Goal: Task Accomplishment & Management: Complete application form

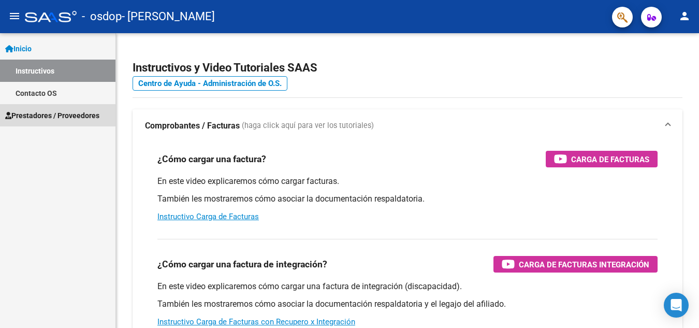
click at [31, 110] on span "Prestadores / Proveedores" at bounding box center [52, 115] width 94 height 11
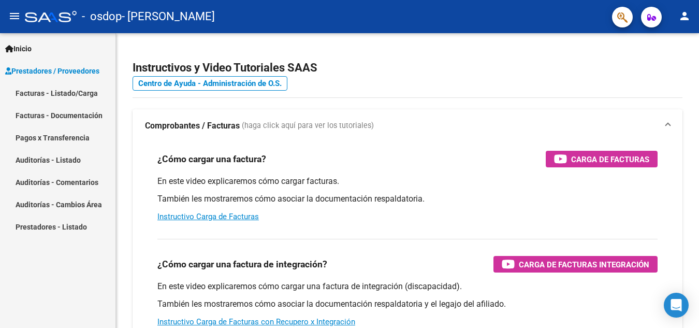
click at [78, 91] on link "Facturas - Listado/Carga" at bounding box center [57, 93] width 115 height 22
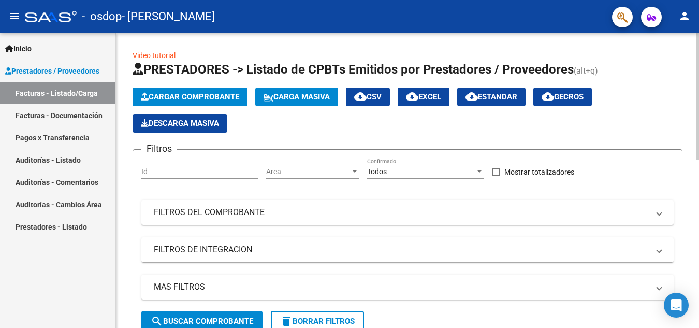
click at [212, 93] on span "Cargar Comprobante" at bounding box center [190, 96] width 98 height 9
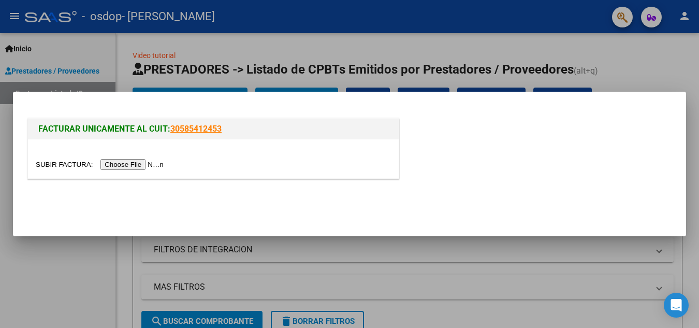
click at [120, 163] on input "file" at bounding box center [101, 164] width 131 height 11
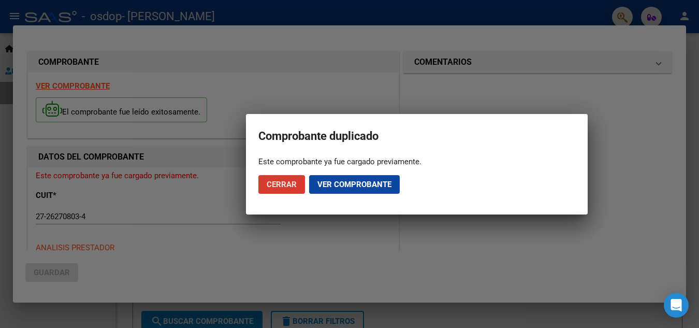
click at [281, 183] on span "Cerrar" at bounding box center [282, 184] width 30 height 9
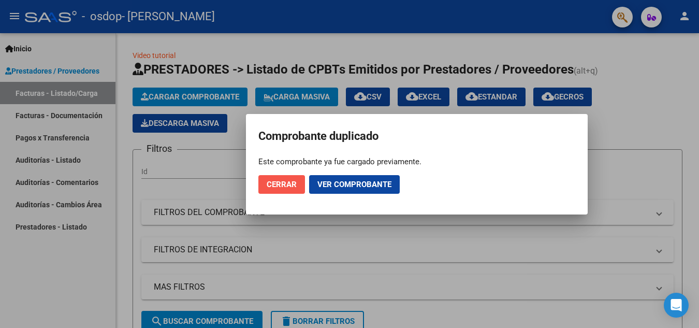
click at [288, 182] on span "Cerrar" at bounding box center [282, 184] width 30 height 9
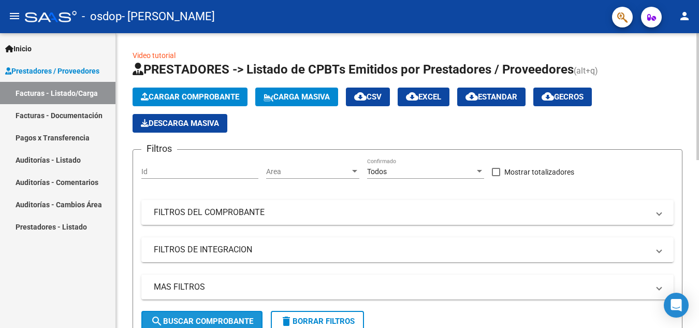
click at [206, 318] on span "search Buscar Comprobante" at bounding box center [202, 320] width 103 height 9
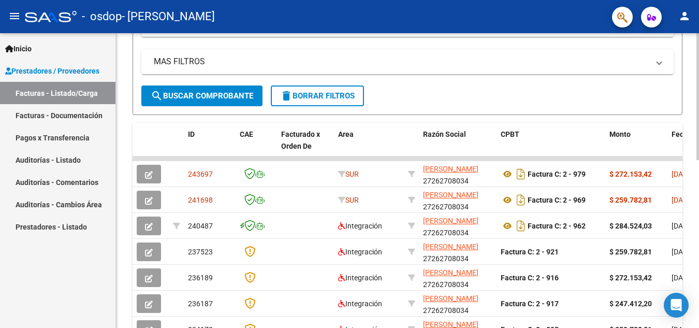
scroll to position [228, 0]
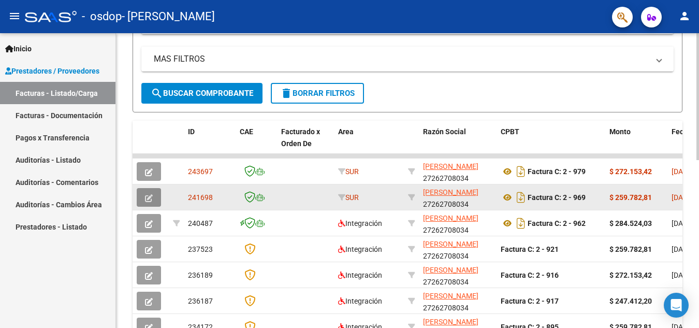
click at [148, 197] on icon "button" at bounding box center [149, 198] width 8 height 8
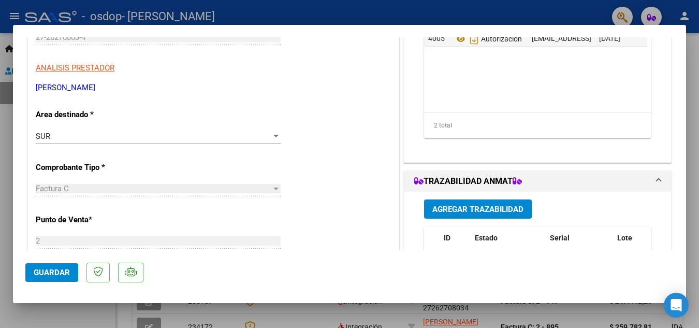
scroll to position [186, 0]
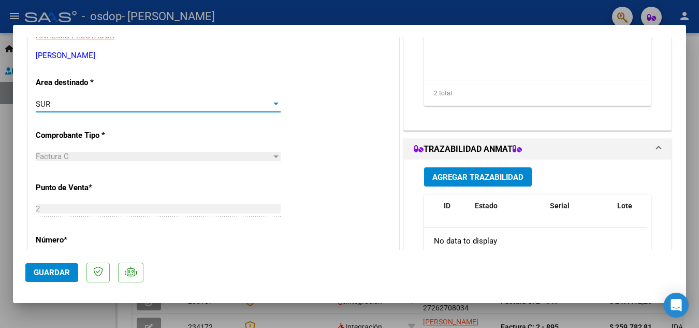
click at [273, 103] on div at bounding box center [275, 104] width 5 height 3
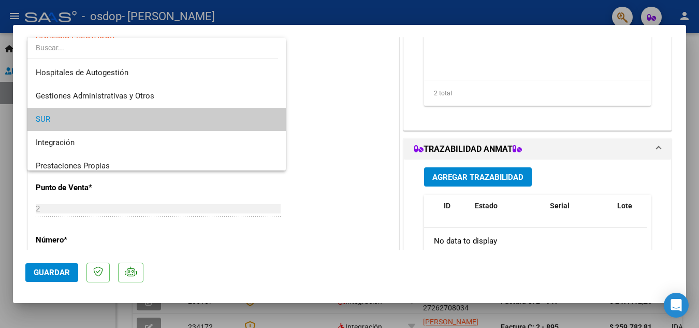
scroll to position [16, 0]
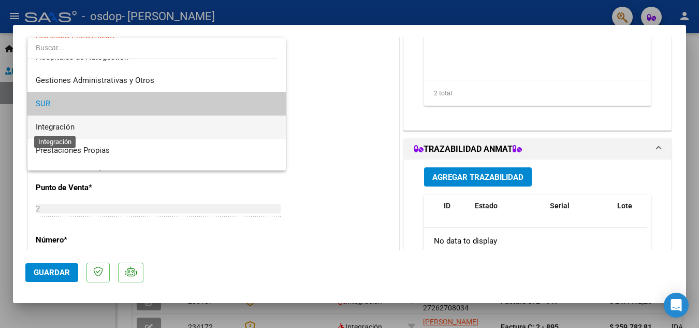
click at [56, 126] on span "Integración" at bounding box center [55, 126] width 39 height 9
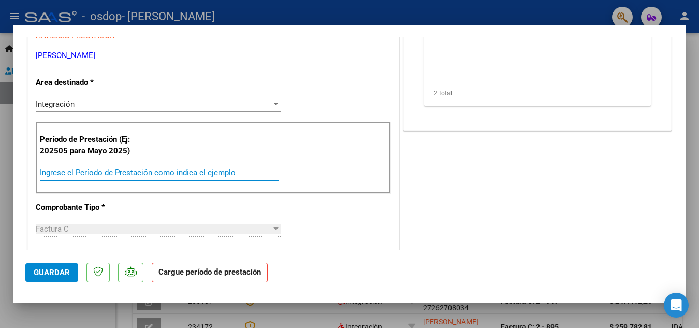
click at [89, 169] on input "Ingrese el Período de Prestación como indica el ejemplo" at bounding box center [159, 172] width 239 height 9
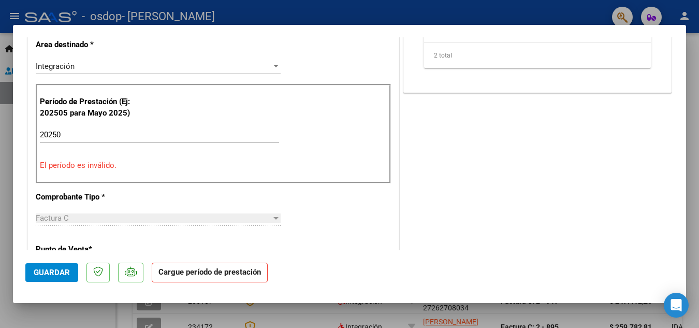
scroll to position [228, 0]
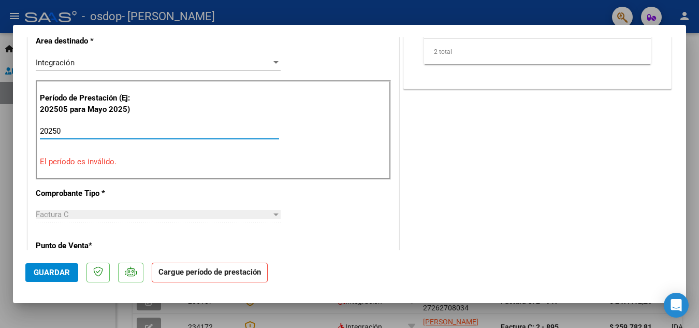
click at [63, 131] on input "20250" at bounding box center [159, 130] width 239 height 9
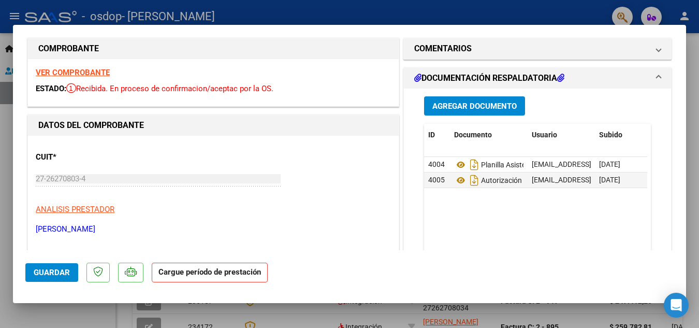
scroll to position [0, 0]
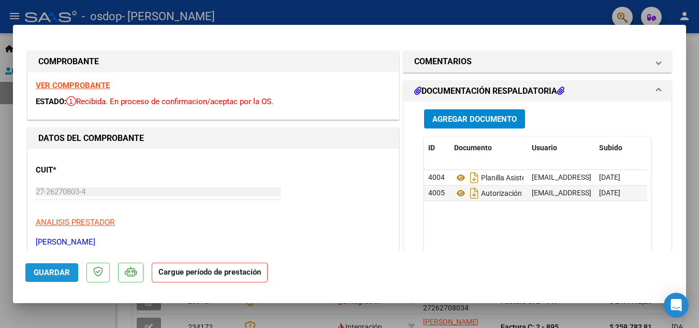
click at [51, 271] on span "Guardar" at bounding box center [52, 272] width 36 height 9
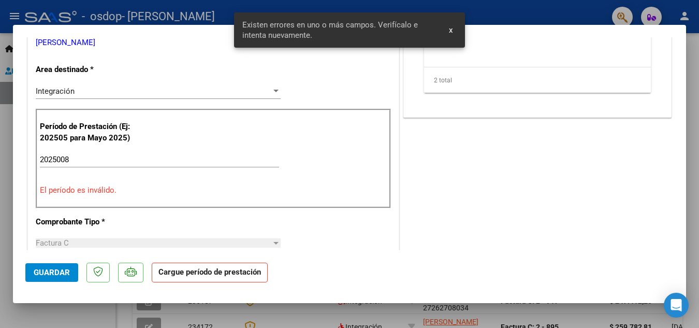
scroll to position [204, 0]
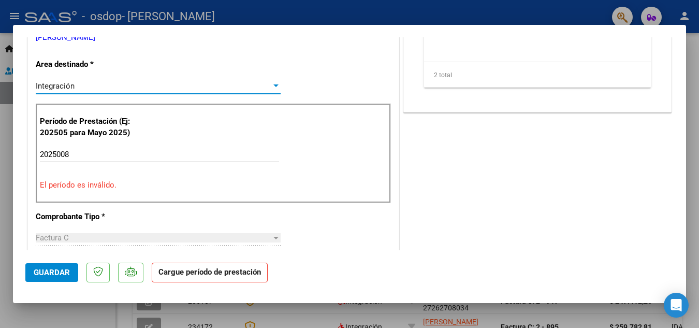
click at [273, 84] on div at bounding box center [275, 86] width 9 height 8
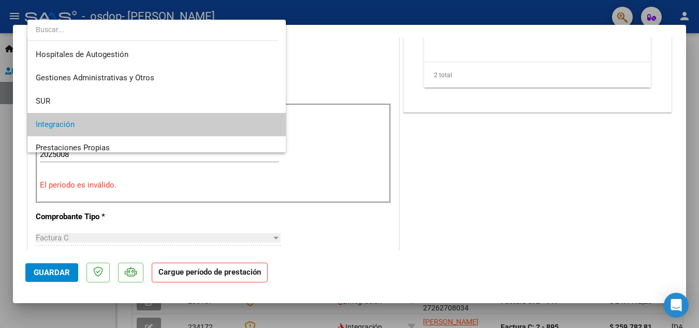
scroll to position [39, 0]
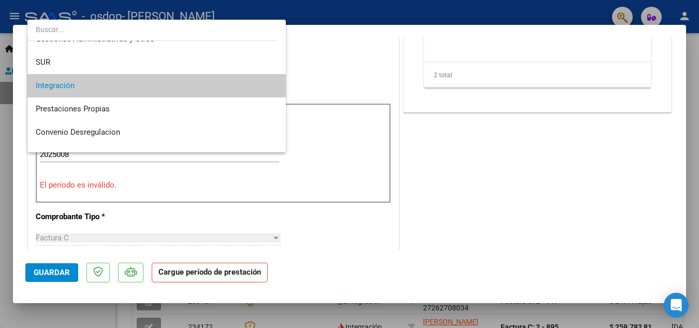
click at [273, 84] on mat-option "Integración" at bounding box center [156, 85] width 258 height 23
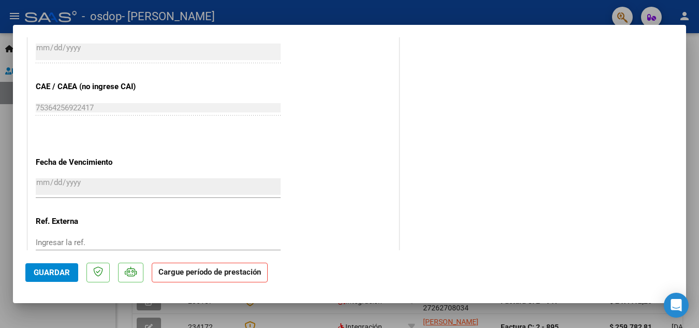
scroll to position [676, 0]
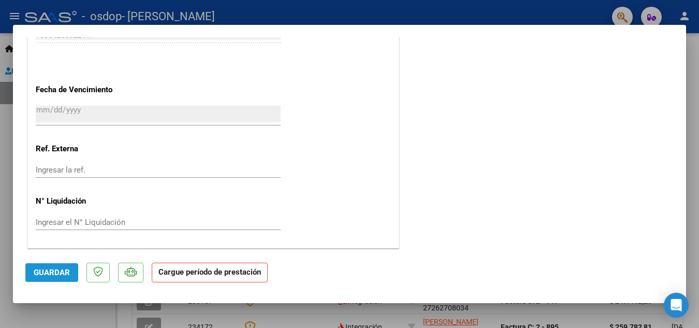
click at [39, 271] on span "Guardar" at bounding box center [52, 272] width 36 height 9
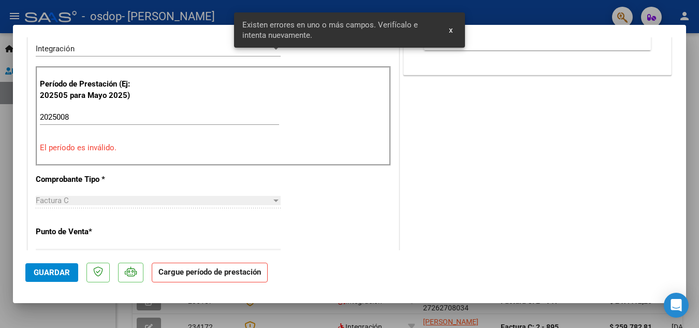
scroll to position [204, 0]
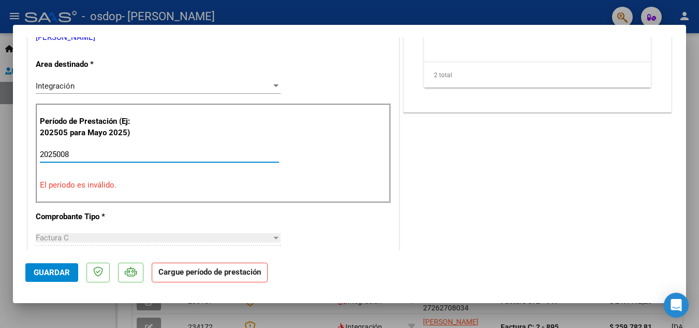
click at [74, 153] on input "2025008" at bounding box center [159, 154] width 239 height 9
click at [171, 274] on strong "Cargue período de prestación" at bounding box center [210, 272] width 116 height 20
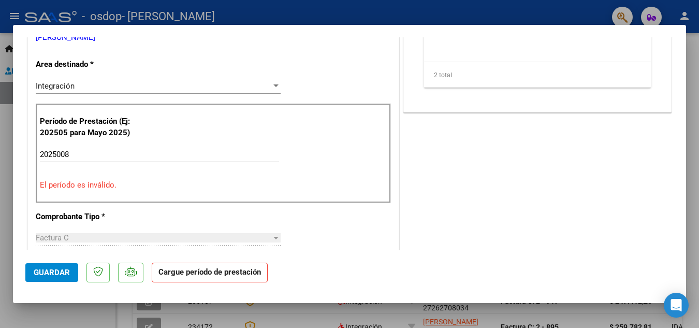
click at [89, 156] on input "2025008" at bounding box center [159, 154] width 239 height 9
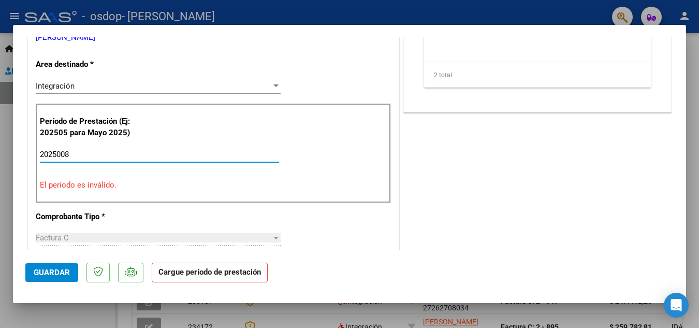
click at [90, 155] on input "2025008" at bounding box center [159, 154] width 239 height 9
click at [84, 184] on p "El período es inválido." at bounding box center [213, 185] width 347 height 12
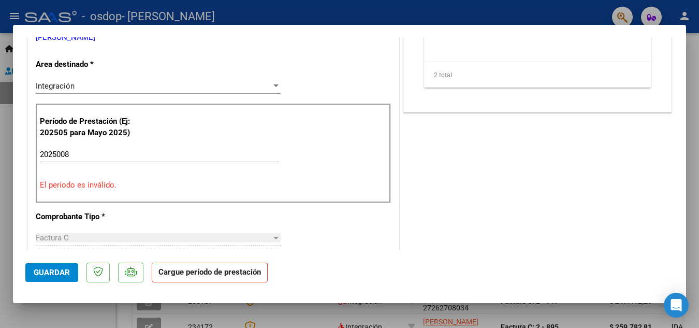
click at [84, 184] on p "El período es inválido." at bounding box center [213, 185] width 347 height 12
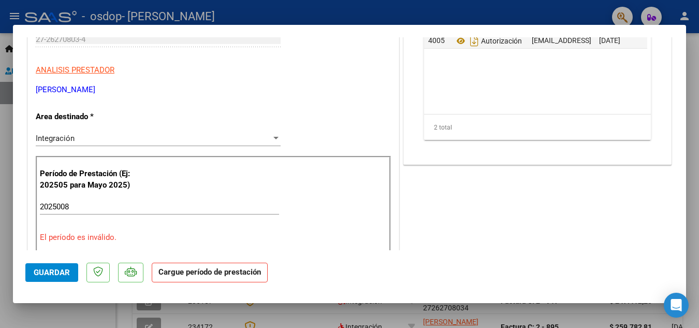
scroll to position [186, 0]
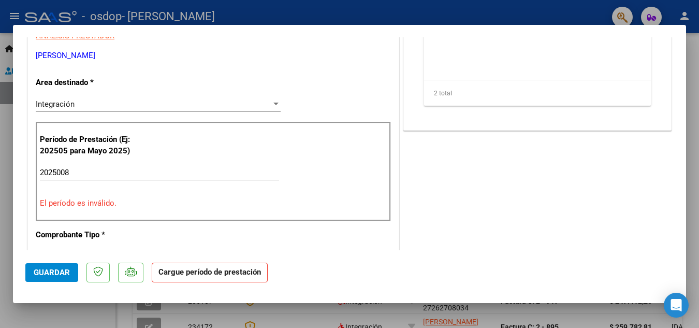
click at [74, 173] on input "2025008" at bounding box center [159, 172] width 239 height 9
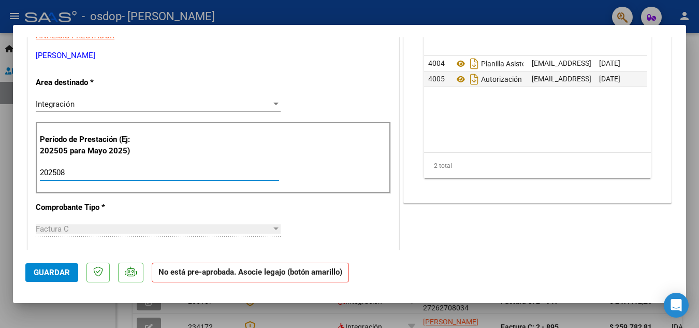
type input "202508"
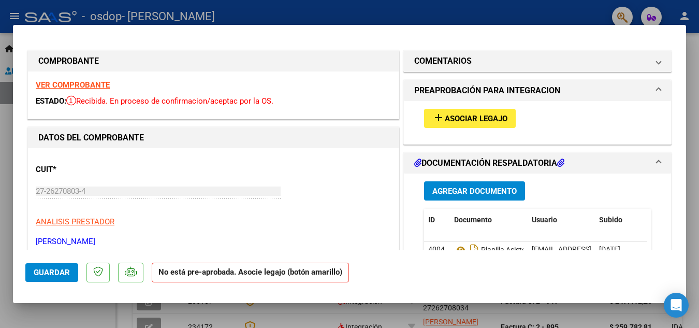
click at [456, 115] on span "Asociar Legajo" at bounding box center [476, 118] width 63 height 9
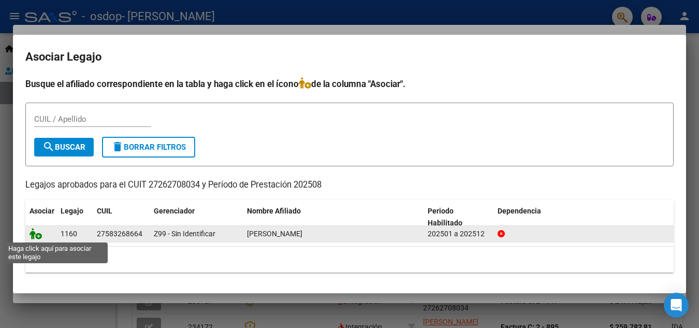
click at [31, 231] on icon at bounding box center [36, 233] width 12 height 11
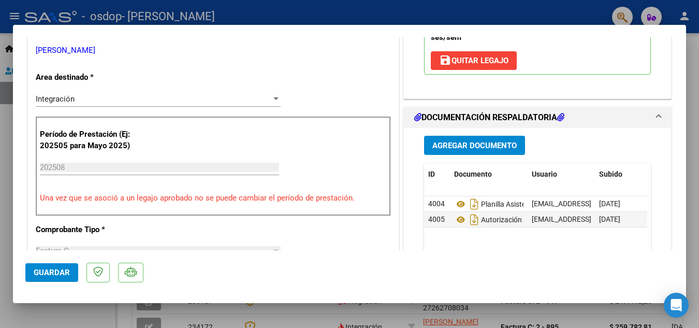
scroll to position [228, 0]
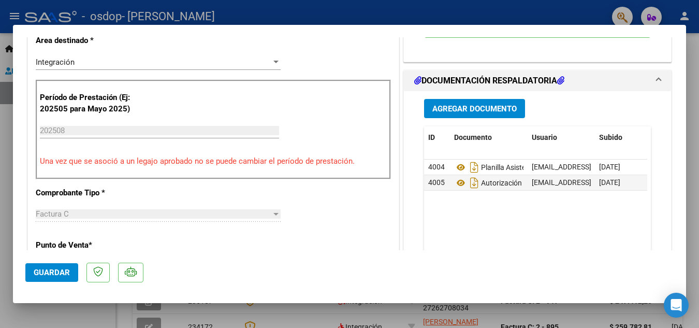
click at [52, 269] on span "Guardar" at bounding box center [52, 272] width 36 height 9
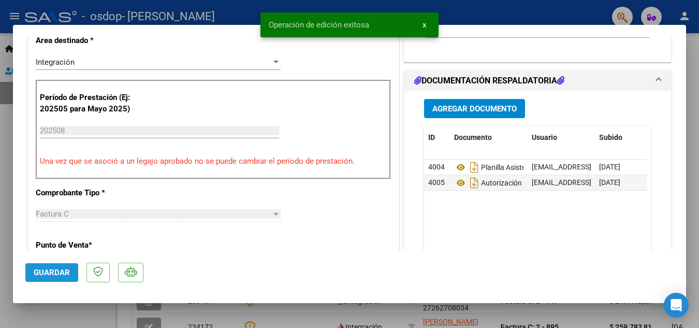
click at [52, 269] on span "Guardar" at bounding box center [52, 272] width 36 height 9
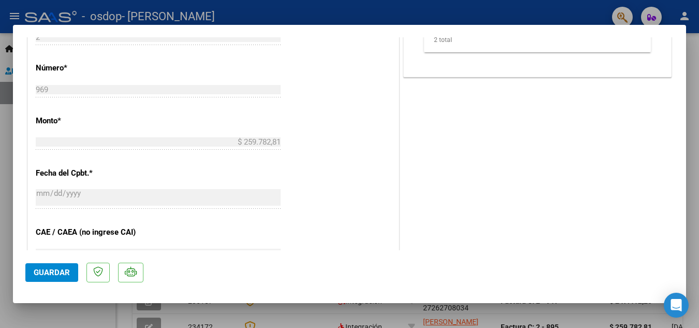
scroll to position [477, 0]
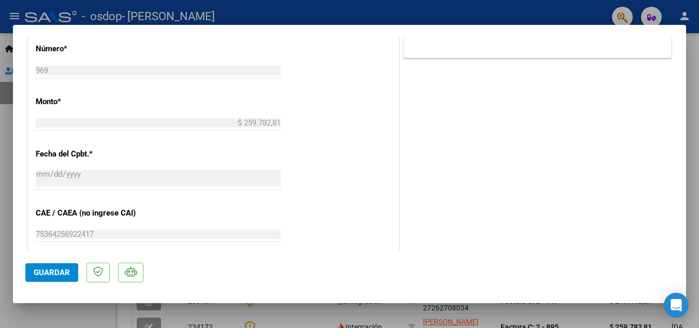
click at [361, 316] on div at bounding box center [349, 164] width 699 height 328
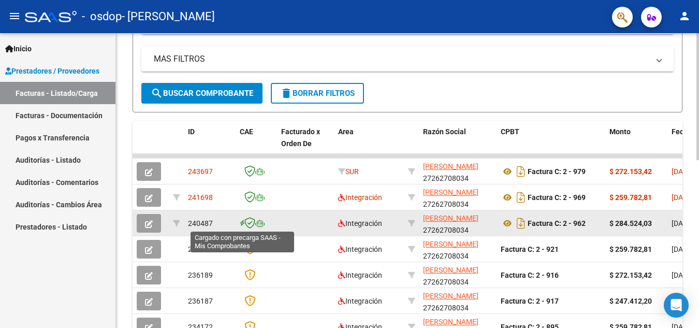
scroll to position [228, 0]
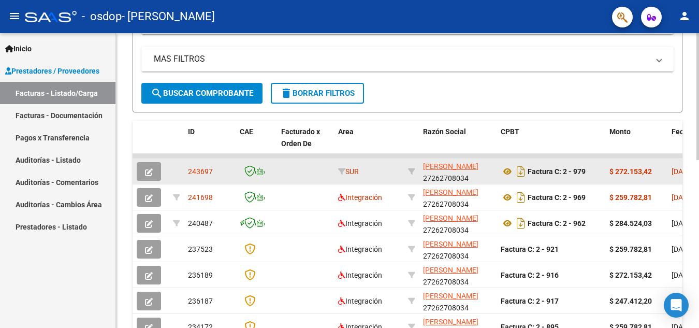
click at [148, 168] on icon "button" at bounding box center [149, 172] width 8 height 8
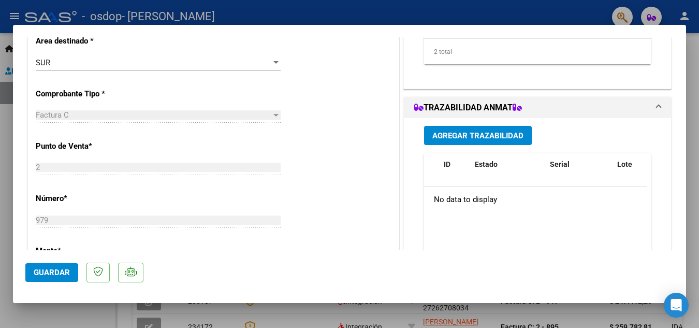
click at [273, 60] on div at bounding box center [275, 63] width 9 height 8
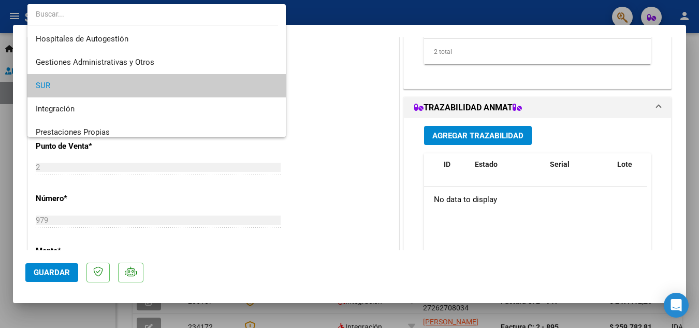
scroll to position [23, 0]
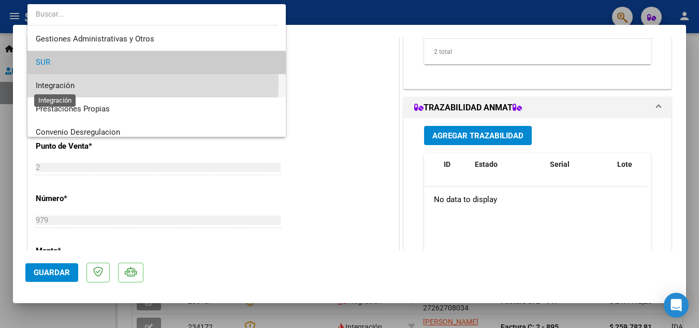
click at [67, 83] on span "Integración" at bounding box center [55, 85] width 39 height 9
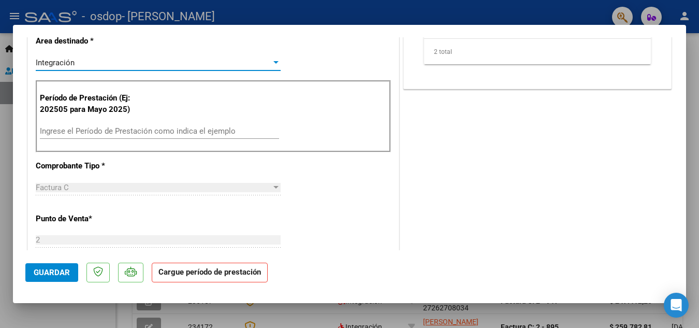
click at [140, 129] on input "Ingrese el Período de Prestación como indica el ejemplo" at bounding box center [159, 130] width 239 height 9
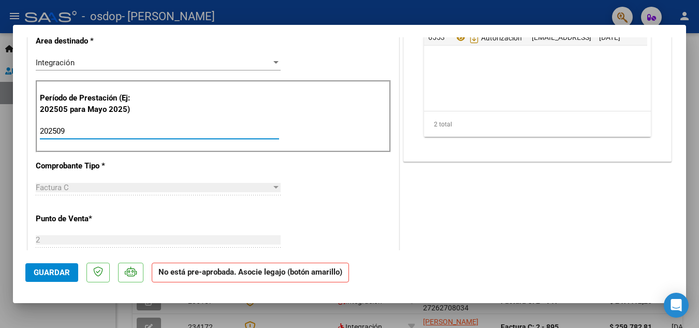
type input "202509"
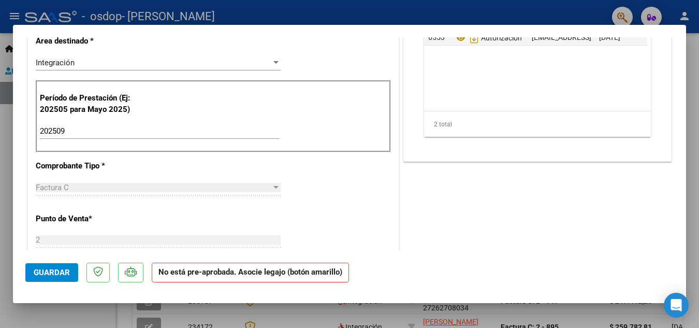
scroll to position [42, 0]
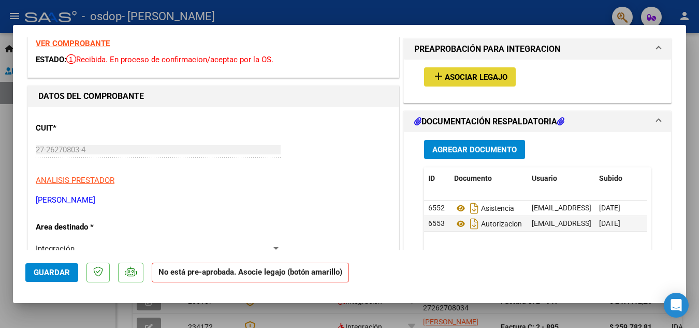
click at [475, 74] on span "Asociar Legajo" at bounding box center [476, 76] width 63 height 9
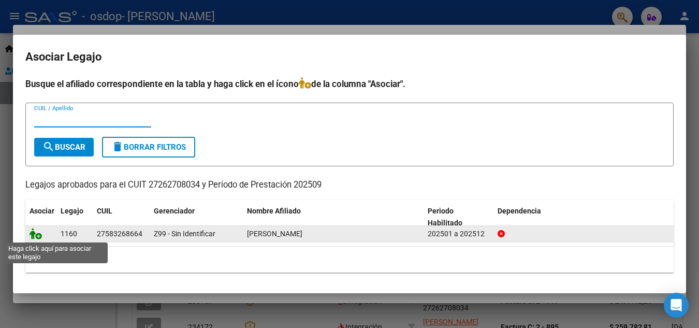
click at [34, 232] on icon at bounding box center [36, 233] width 12 height 11
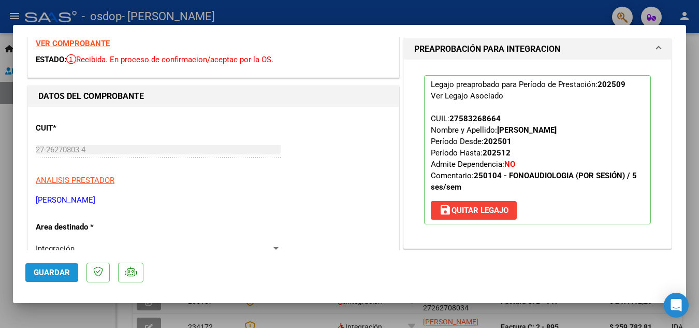
click at [46, 268] on span "Guardar" at bounding box center [52, 272] width 36 height 9
click at [57, 267] on button "Guardar" at bounding box center [51, 272] width 53 height 19
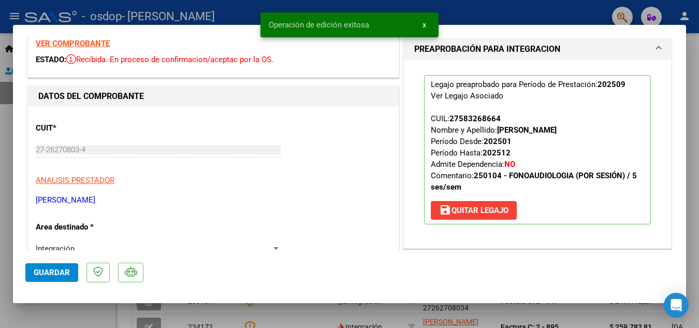
click at [424, 22] on span "x" at bounding box center [424, 24] width 4 height 9
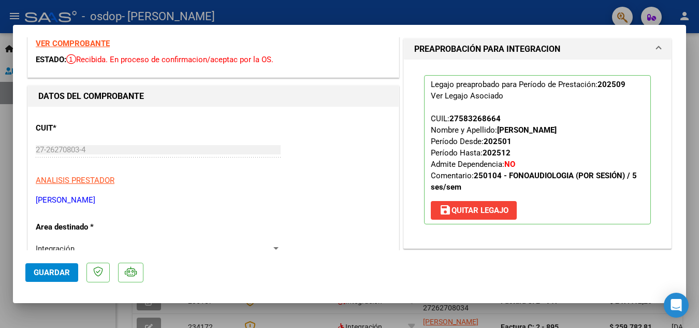
click at [391, 309] on div at bounding box center [349, 164] width 699 height 328
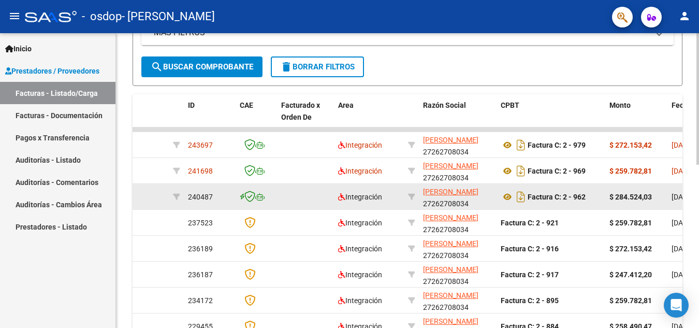
scroll to position [228, 0]
